Goal: Task Accomplishment & Management: Use online tool/utility

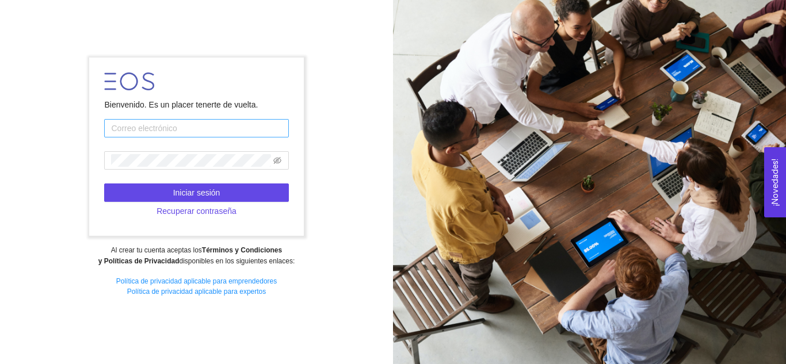
click at [180, 125] on input "text" at bounding box center [196, 128] width 184 height 18
type input "[PERSON_NAME][EMAIL_ADDRESS][PERSON_NAME][PERSON_NAME][DOMAIN_NAME]"
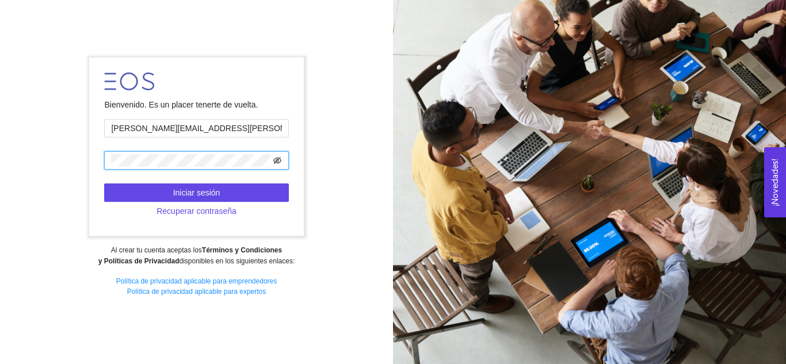
click at [278, 158] on icon "eye-invisible" at bounding box center [278, 160] width 8 height 7
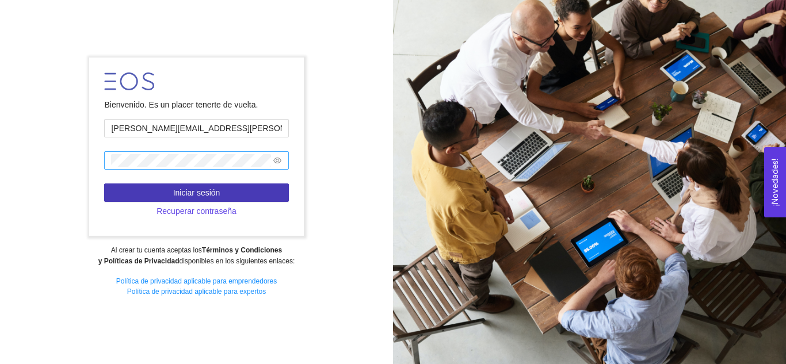
click at [247, 190] on button "Iniciar sesión" at bounding box center [196, 193] width 184 height 18
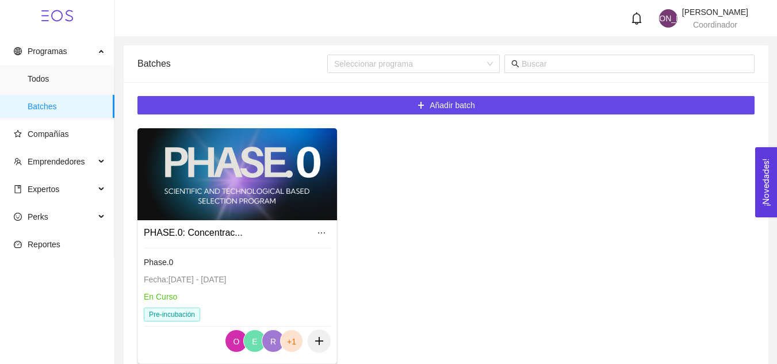
click at [192, 208] on div at bounding box center [238, 174] width 200 height 92
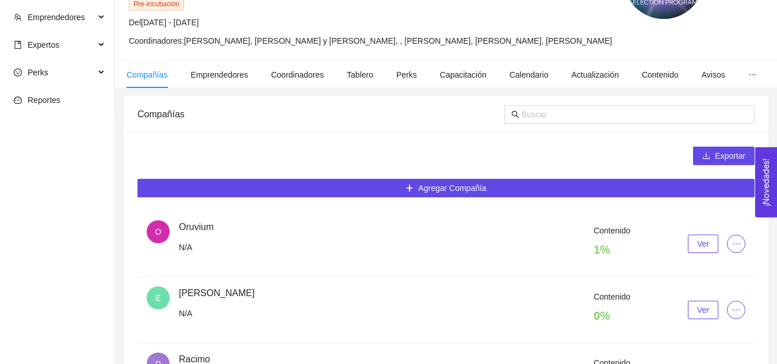
scroll to position [173, 0]
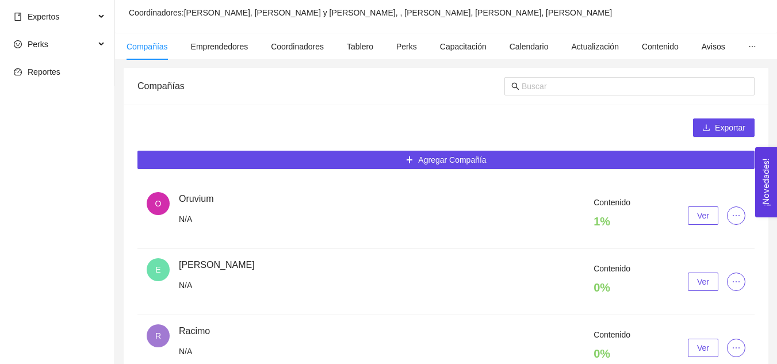
click at [167, 215] on span "O" at bounding box center [158, 203] width 23 height 23
click at [707, 222] on span "Ver" at bounding box center [703, 215] width 12 height 13
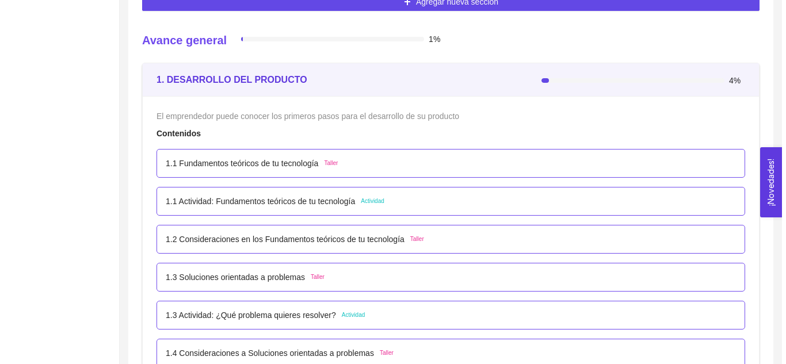
scroll to position [345, 0]
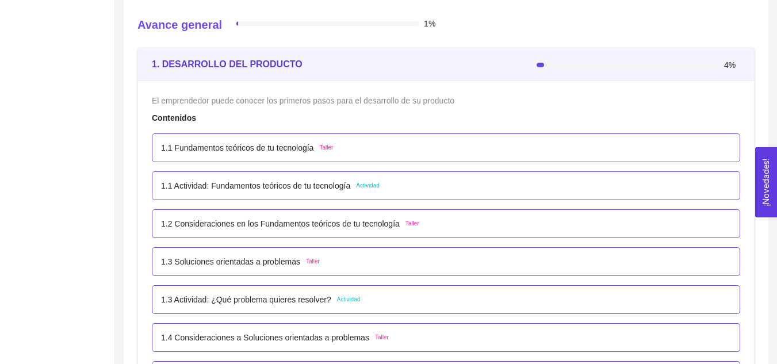
click at [220, 154] on p "1.1 Fundamentos teóricos de tu tecnología" at bounding box center [237, 148] width 152 height 13
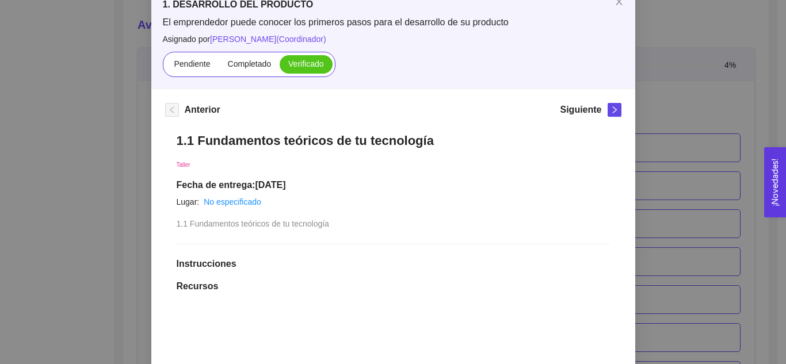
scroll to position [0, 0]
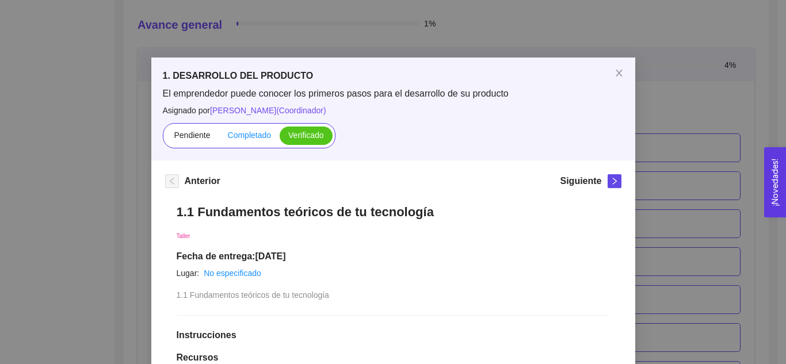
click at [238, 132] on span "Completado" at bounding box center [250, 135] width 44 height 9
click at [219, 138] on input "Completado" at bounding box center [219, 138] width 0 height 0
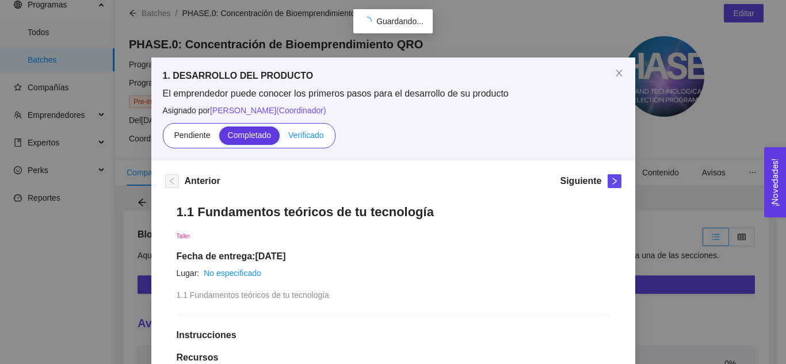
scroll to position [345, 0]
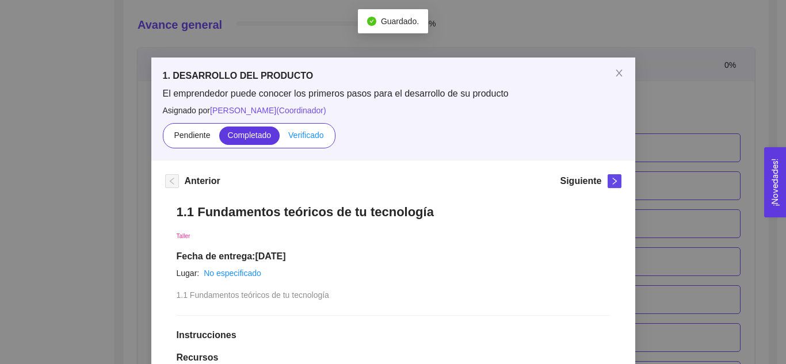
click at [305, 135] on span "Verificado" at bounding box center [305, 135] width 35 height 9
click at [280, 138] on input "Verificado" at bounding box center [280, 138] width 0 height 0
click at [610, 183] on icon "right" at bounding box center [614, 181] width 8 height 8
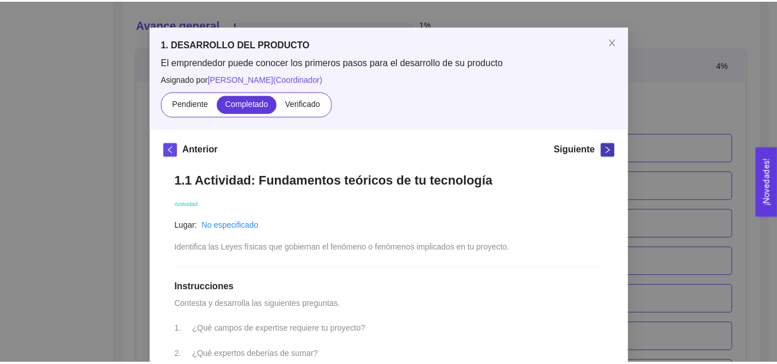
scroll to position [22, 0]
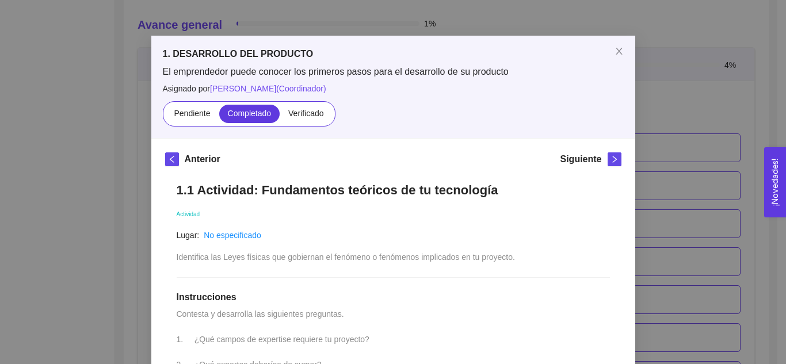
click at [584, 165] on h5 "Siguiente" at bounding box center [580, 159] width 41 height 14
click at [582, 161] on h5 "Siguiente" at bounding box center [580, 159] width 41 height 14
click at [615, 50] on icon "close" at bounding box center [619, 51] width 9 height 9
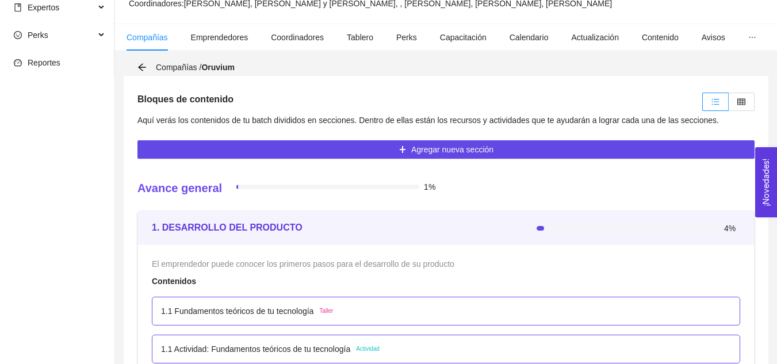
scroll to position [115, 0]
